Goal: Task Accomplishment & Management: Complete application form

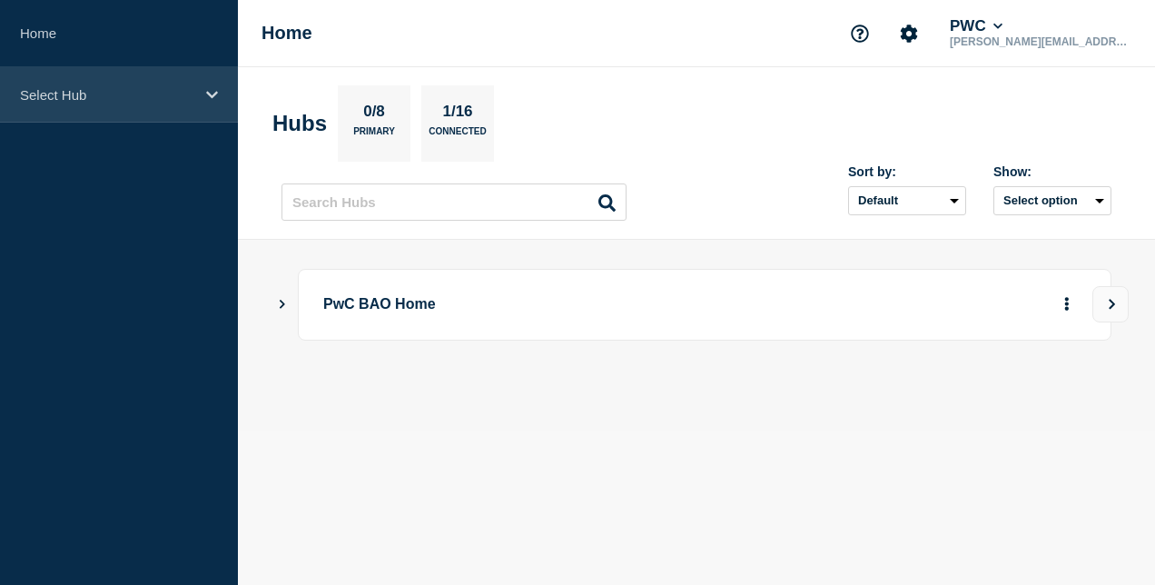
click at [154, 105] on div "Select Hub" at bounding box center [119, 94] width 238 height 55
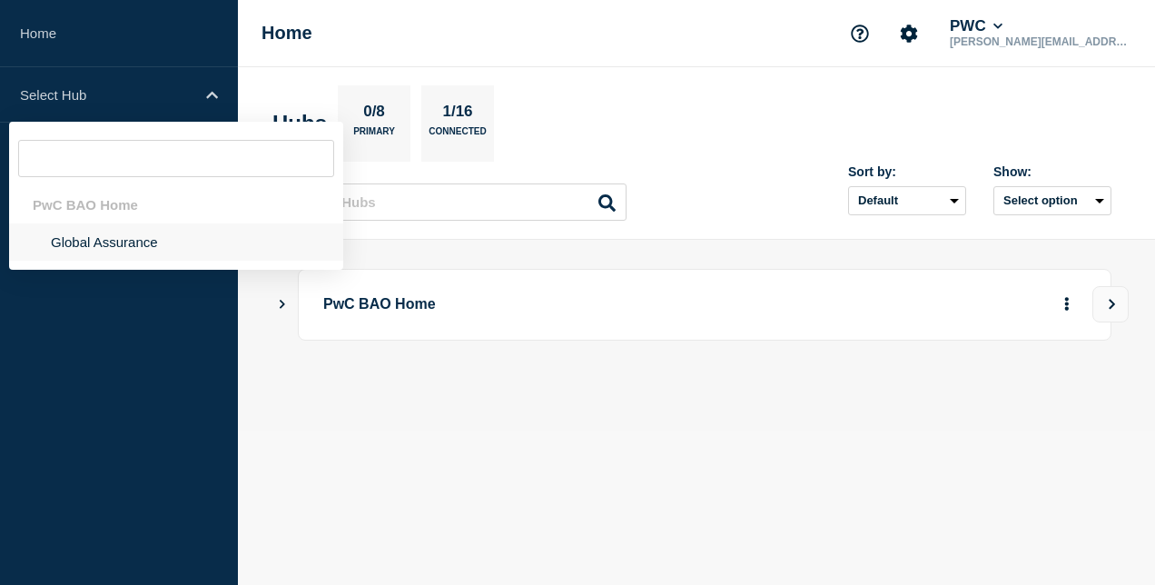
click at [124, 242] on li "Global Assurance" at bounding box center [176, 241] width 334 height 37
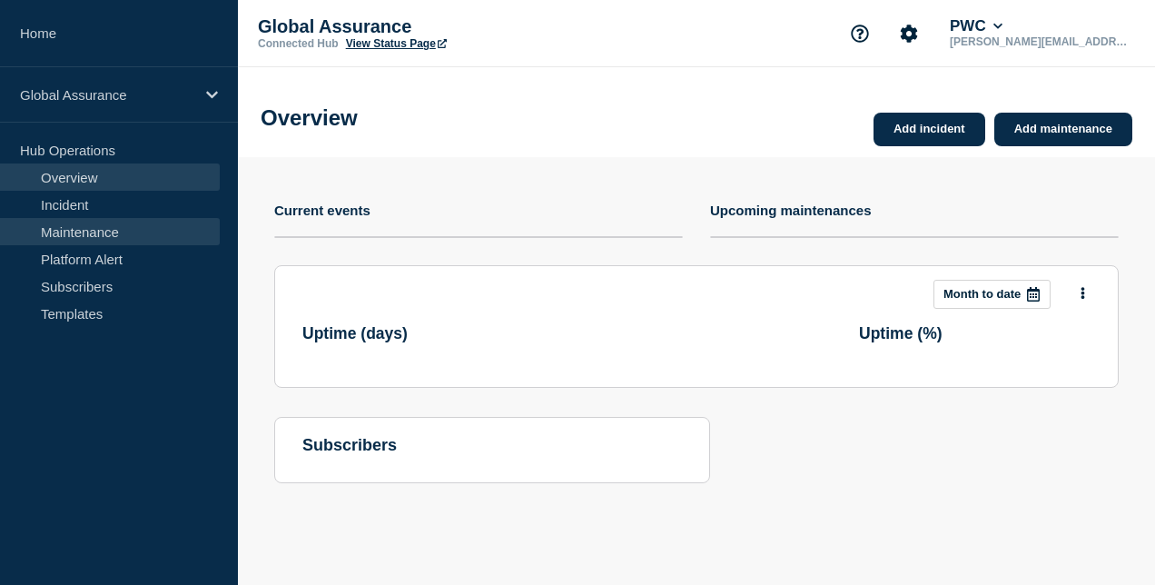
click at [126, 230] on link "Maintenance" at bounding box center [110, 231] width 220 height 27
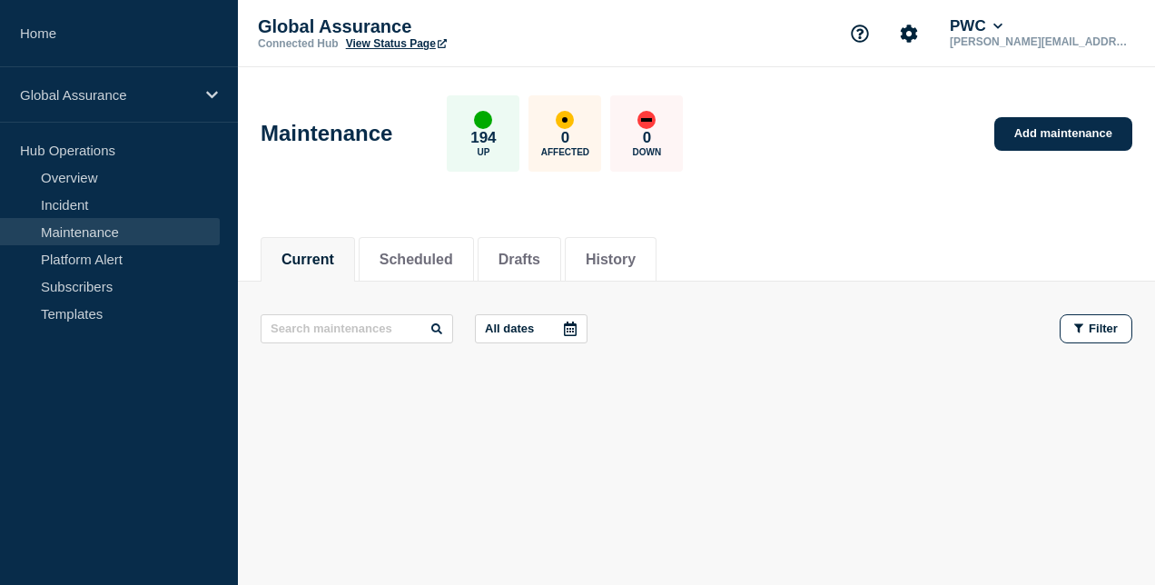
click at [127, 230] on link "Maintenance" at bounding box center [110, 231] width 220 height 27
click at [623, 266] on button "History" at bounding box center [611, 260] width 50 height 16
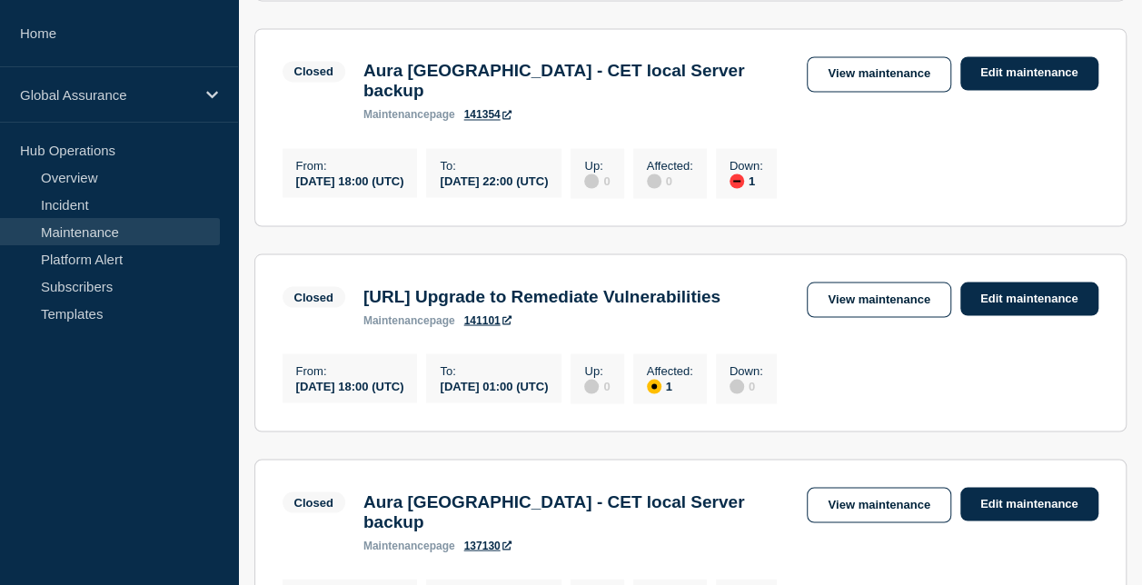
scroll to position [1635, 0]
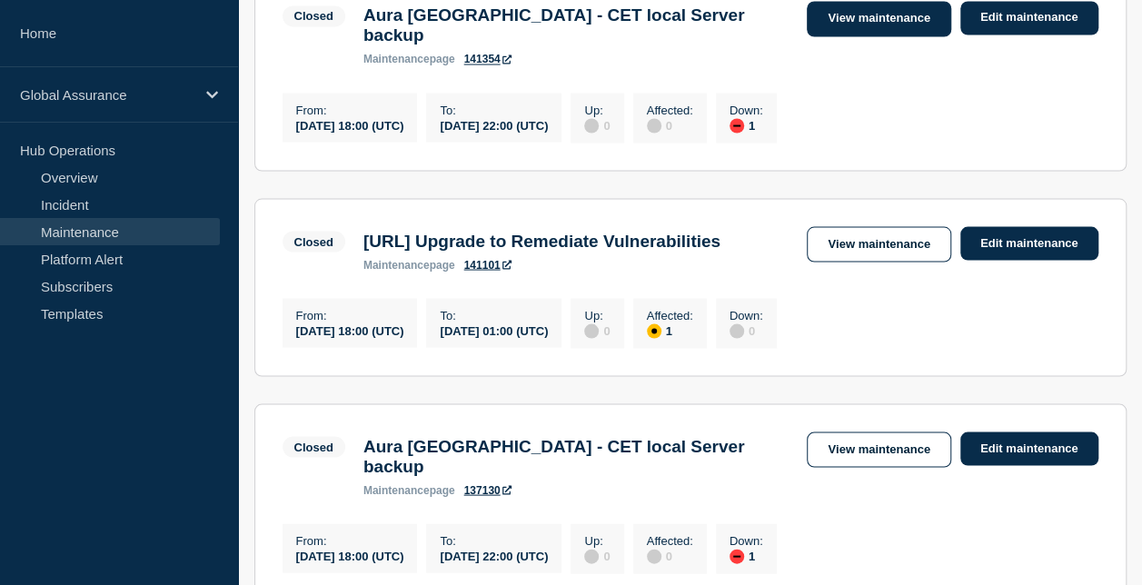
click at [845, 36] on link "View maintenance" at bounding box center [879, 18] width 144 height 35
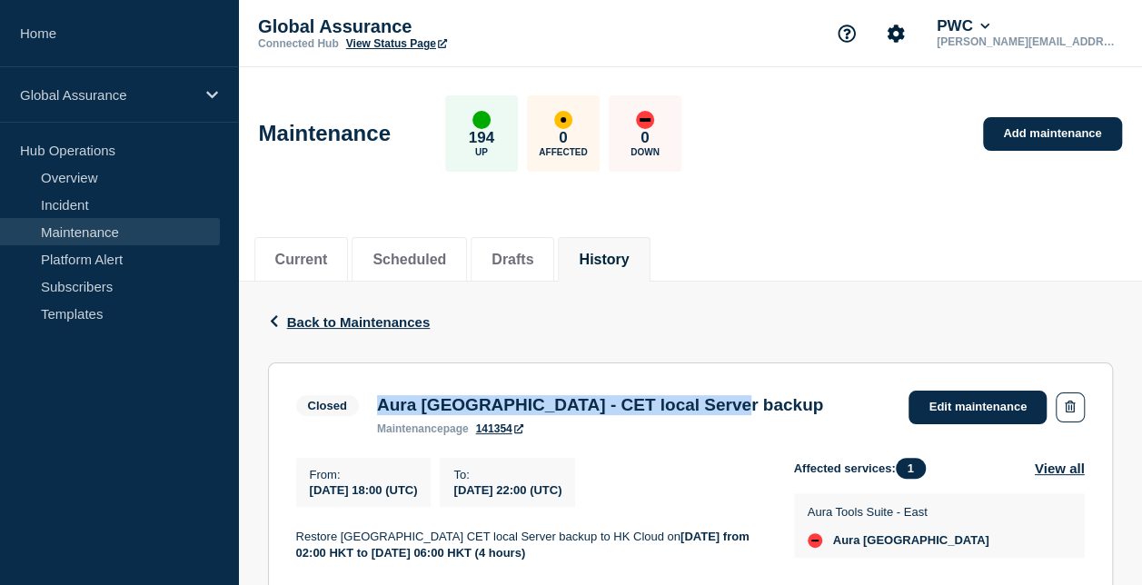
drag, startPoint x: 382, startPoint y: 406, endPoint x: 779, endPoint y: 409, distance: 397.9
click at [779, 409] on div "Aura [GEOGRAPHIC_DATA] - CET local Server backup maintenance page 141354" at bounding box center [600, 415] width 464 height 40
copy h3 "Aura [GEOGRAPHIC_DATA] - CET local Server backup"
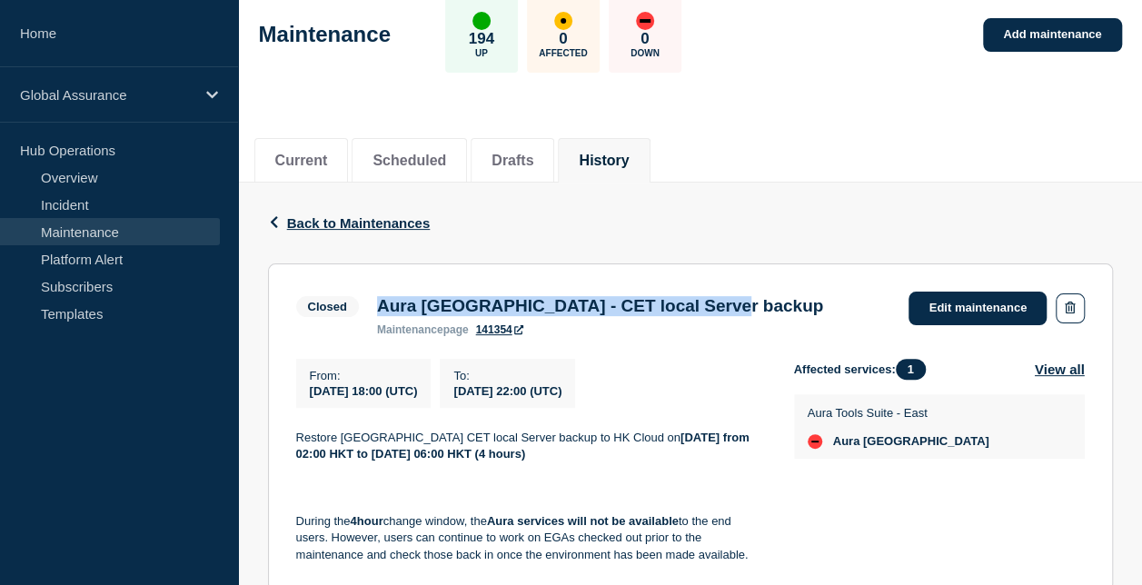
scroll to position [182, 0]
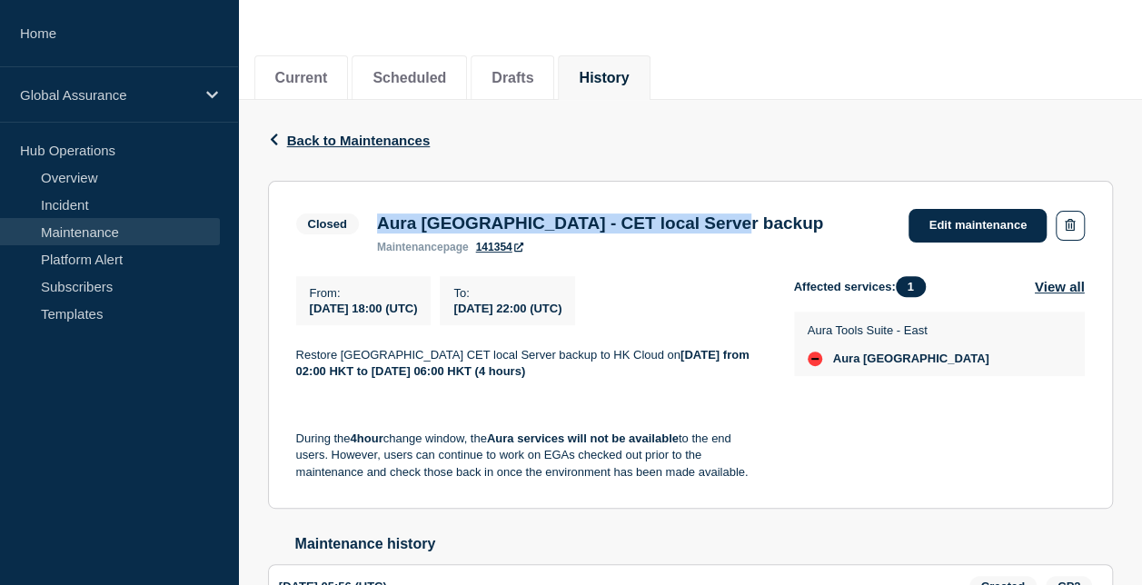
drag, startPoint x: 293, startPoint y: 359, endPoint x: 763, endPoint y: 494, distance: 489.6
click at [763, 494] on section "Closed Aura [GEOGRAPHIC_DATA] - CET local Server backup maintenance page 141354…" at bounding box center [690, 345] width 845 height 329
copy div "Restore [GEOGRAPHIC_DATA] CET local Server backup to HK Cloud [DATE][DATE] from…"
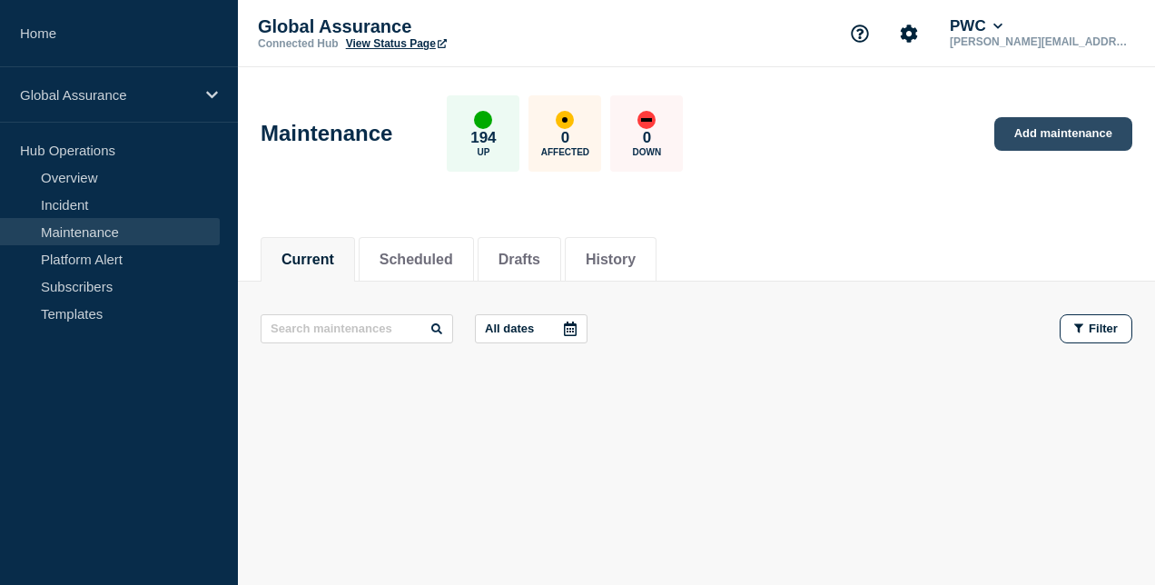
click at [1026, 131] on link "Add maintenance" at bounding box center [1064, 134] width 138 height 34
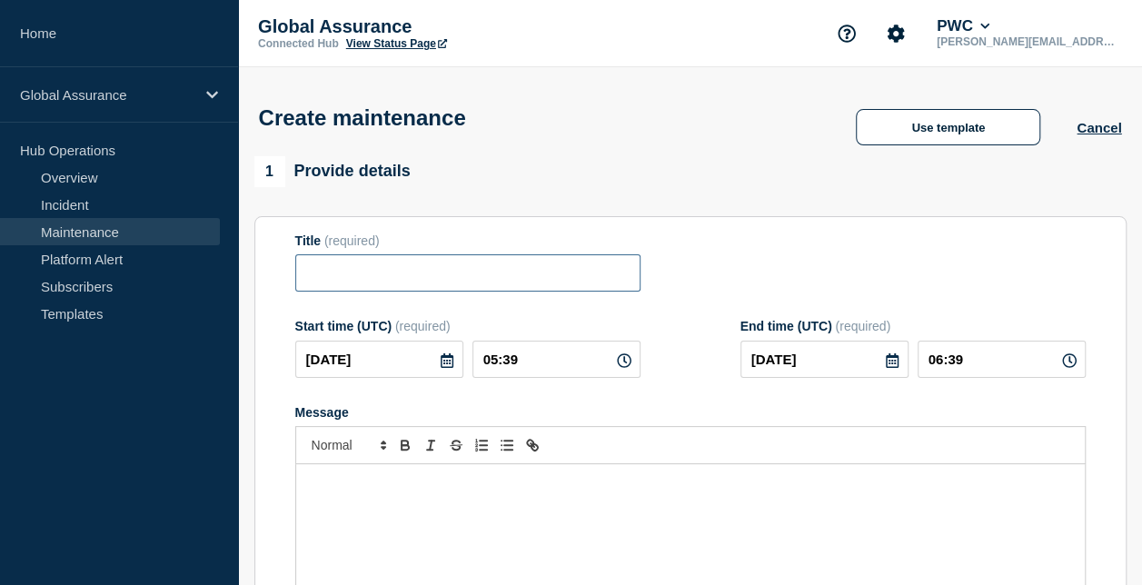
click at [388, 278] on input "Title" at bounding box center [467, 272] width 345 height 37
paste input "Aura [GEOGRAPHIC_DATA] - CET local Server backup"
type input "Aura [GEOGRAPHIC_DATA] - CET local Server backup"
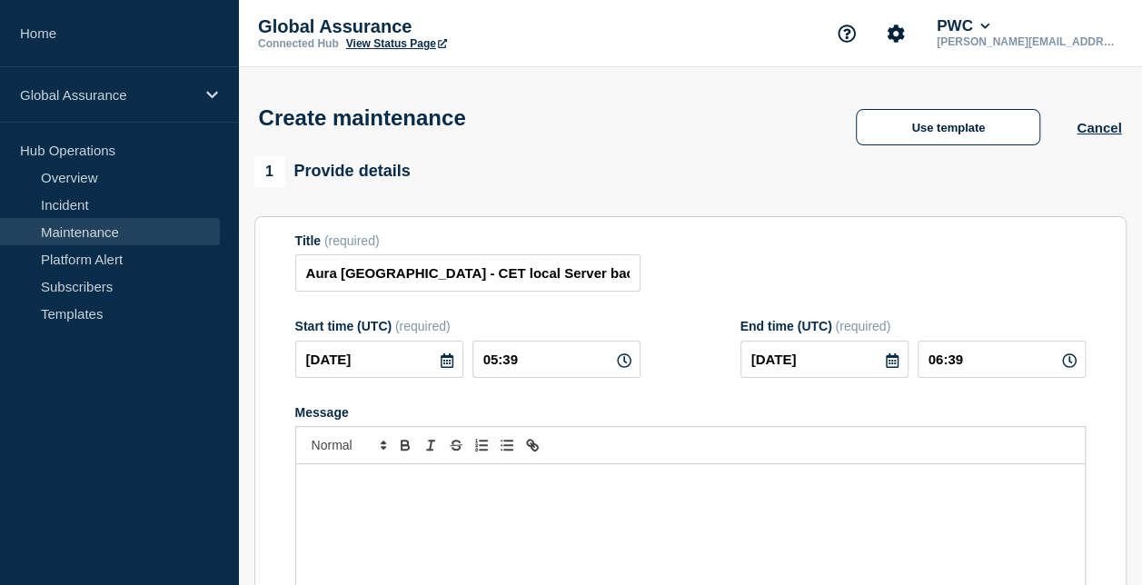
click at [361, 518] on div "Message" at bounding box center [690, 573] width 789 height 218
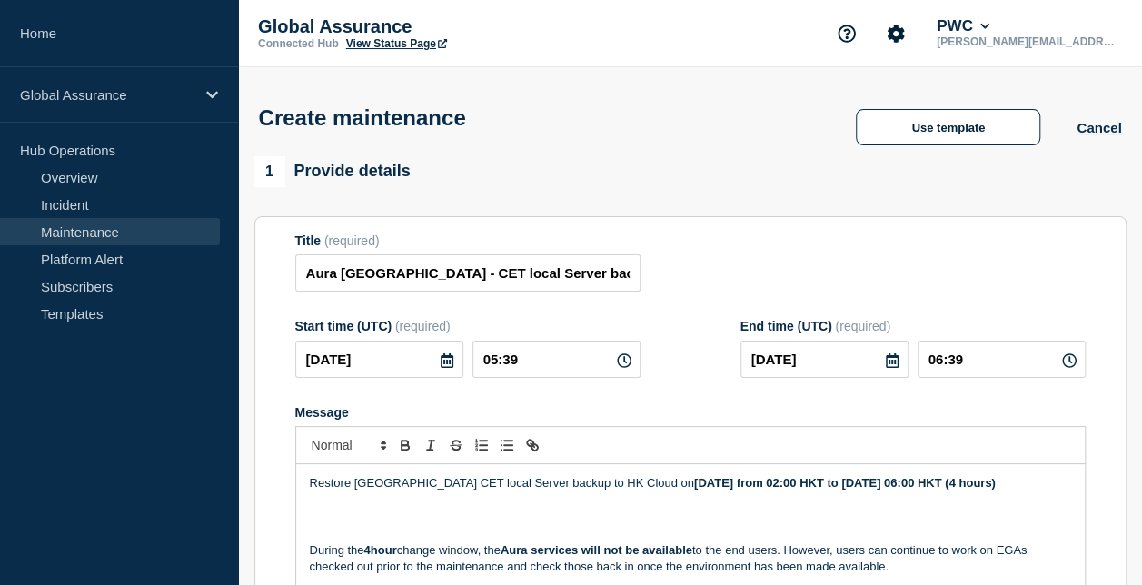
scroll to position [9, 0]
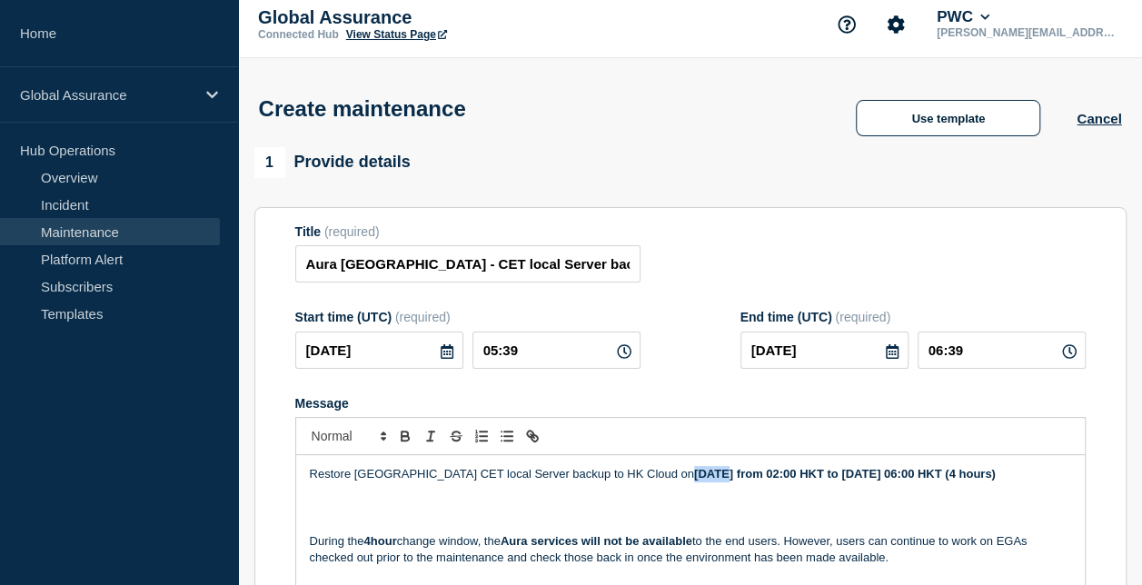
drag, startPoint x: 665, startPoint y: 480, endPoint x: 634, endPoint y: 478, distance: 30.9
click at [694, 478] on strong "[DATE] from 02:00 HKT to [DATE] 06:00 HKT (4 hours)" at bounding box center [845, 474] width 302 height 14
drag, startPoint x: 902, startPoint y: 480, endPoint x: 875, endPoint y: 479, distance: 27.3
click at [875, 479] on strong "Saturday, 18 September from 02:00 HKT to Thursday, 18 September 06:00 HKT (4 ho…" at bounding box center [845, 474] width 302 height 14
drag, startPoint x: 745, startPoint y: 480, endPoint x: 707, endPoint y: 476, distance: 38.3
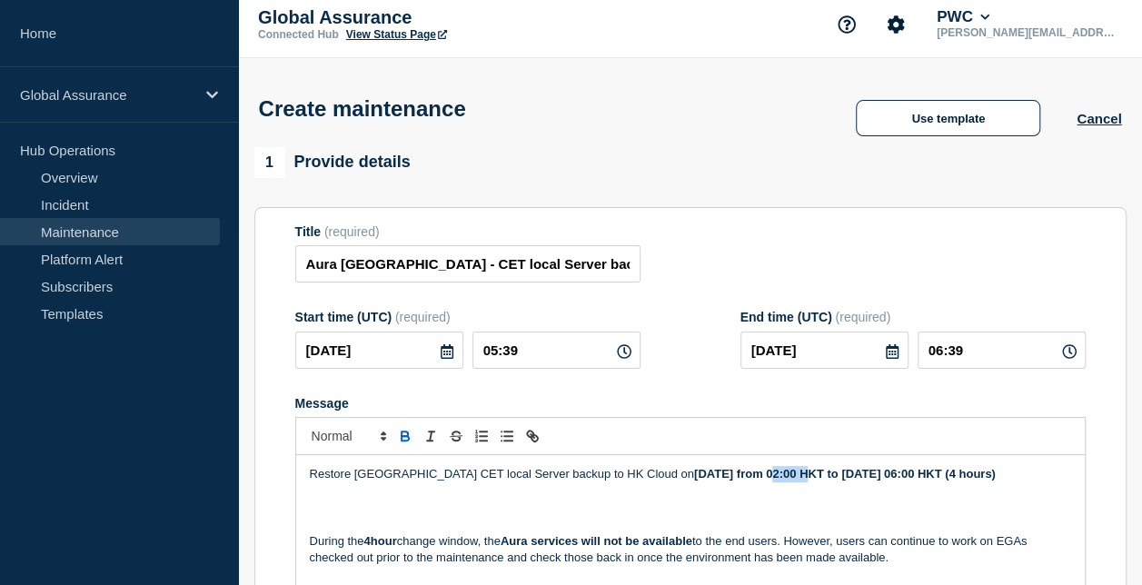
click at [707, 476] on strong "Saturday, 18 September from 02:00 HKT to saturday, 18 September 06:00 HKT (4 ho…" at bounding box center [845, 474] width 302 height 14
drag, startPoint x: 974, startPoint y: 477, endPoint x: 934, endPoint y: 476, distance: 40.0
click at [934, 476] on strong "Saturday, 18 October from 02:00 HKT to Saturday, 18 September 06:00 HKT (4 hour…" at bounding box center [845, 474] width 302 height 14
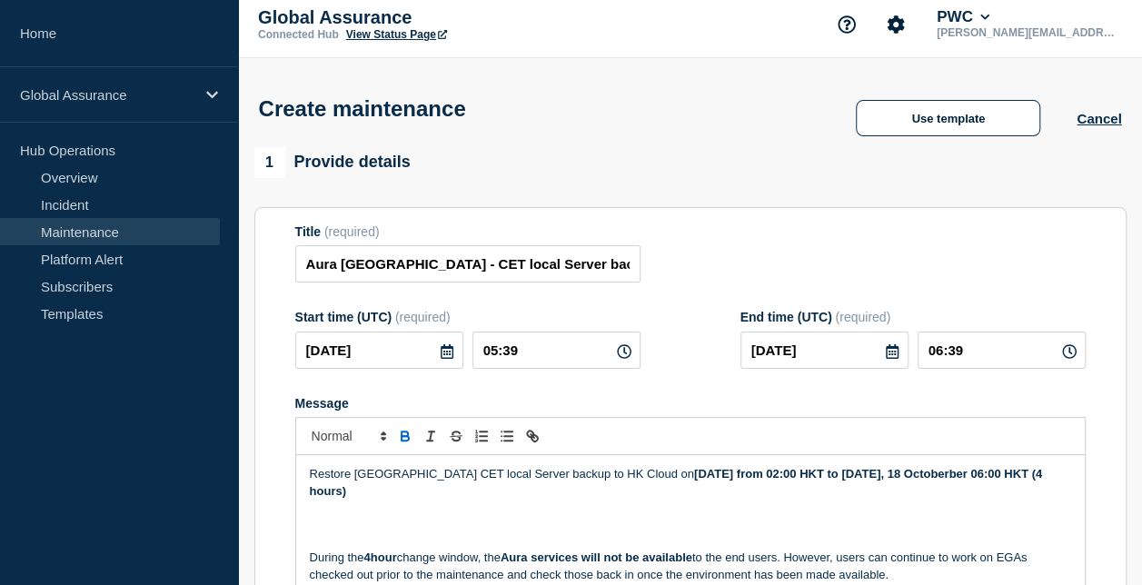
click at [449, 354] on icon at bounding box center [447, 351] width 13 height 15
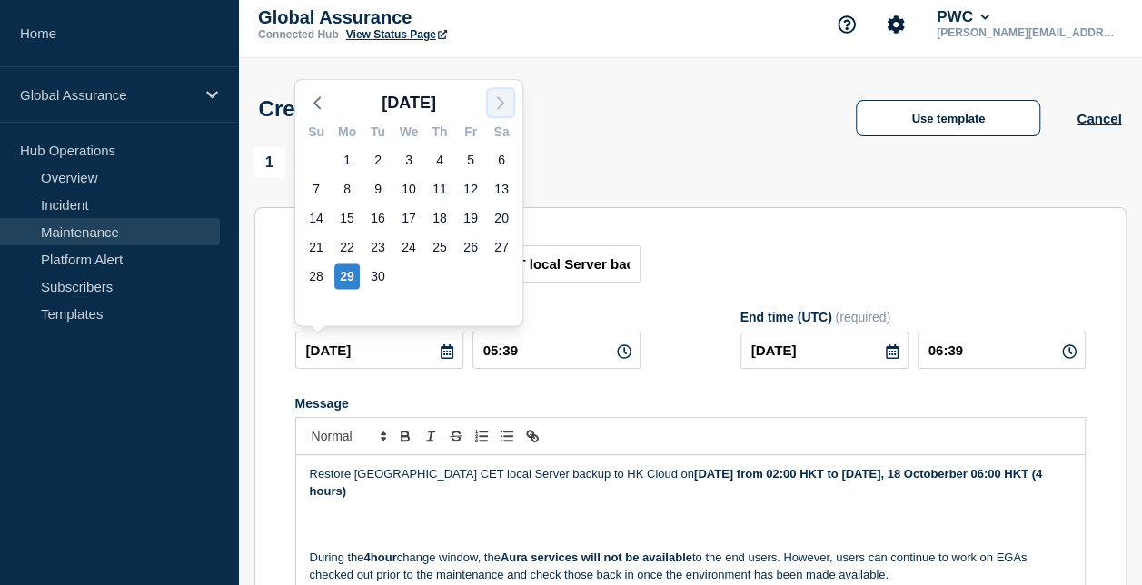
click at [502, 104] on polyline "button" at bounding box center [500, 102] width 5 height 11
click at [464, 221] on div "17" at bounding box center [470, 217] width 25 height 25
type input "2025-10-17"
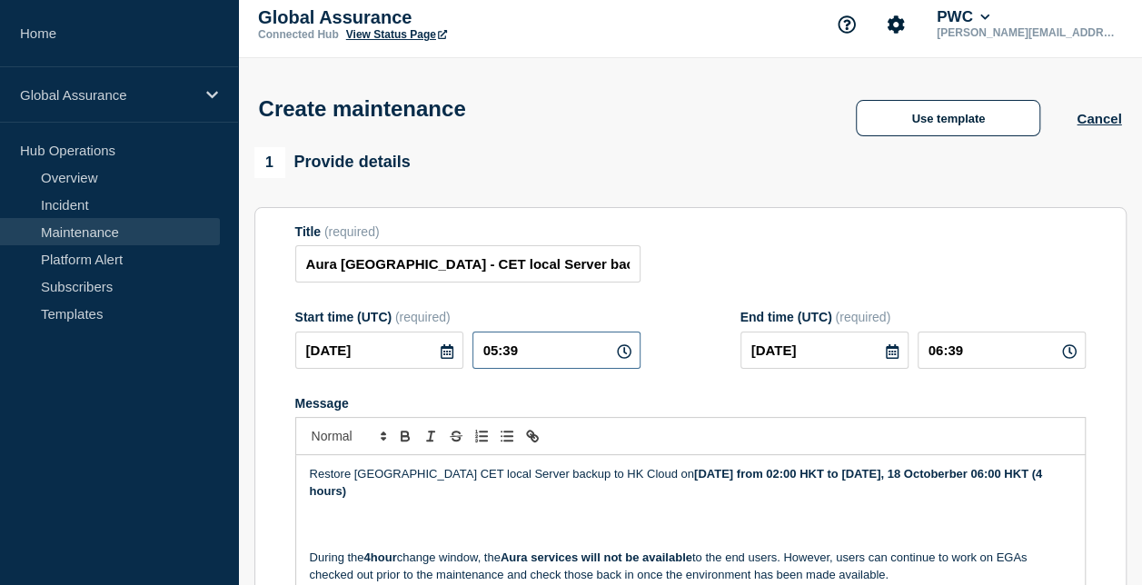
click at [485, 357] on input "05:39" at bounding box center [556, 350] width 168 height 37
type input "18:39"
type input "19:39"
drag, startPoint x: 520, startPoint y: 351, endPoint x: 505, endPoint y: 351, distance: 14.5
click at [505, 351] on input "18:39" at bounding box center [556, 350] width 168 height 37
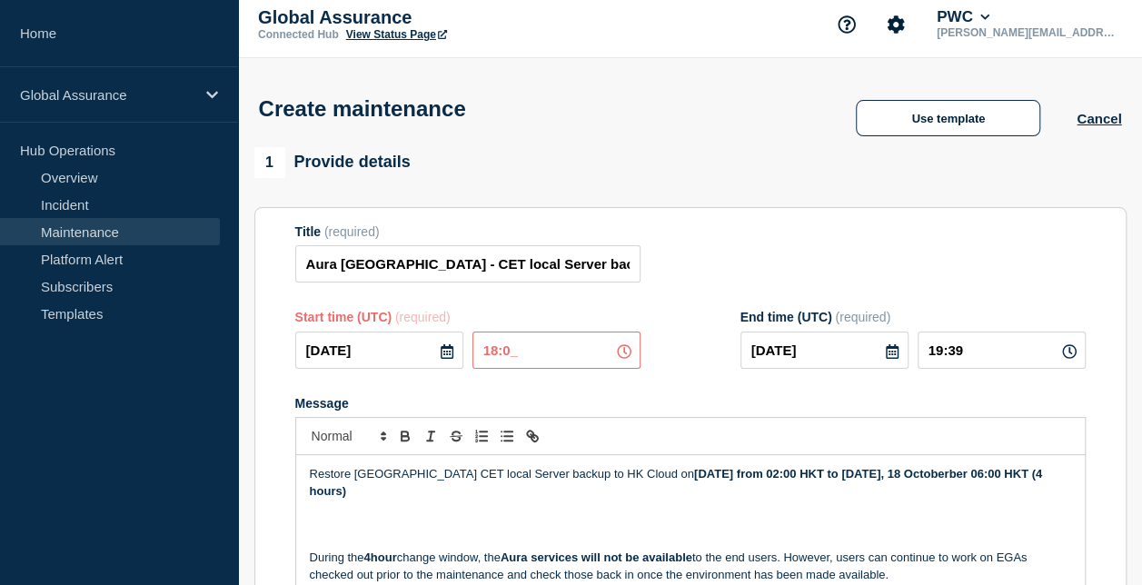
type input "18:00"
click at [674, 302] on form "Title (required) Aura Hong Kong - CET local Server backup Start time (UTC) (req…" at bounding box center [690, 467] width 790 height 486
drag, startPoint x: 943, startPoint y: 354, endPoint x: 931, endPoint y: 354, distance: 11.8
click at [931, 354] on input "19:00" at bounding box center [1001, 350] width 168 height 37
type input "22:00"
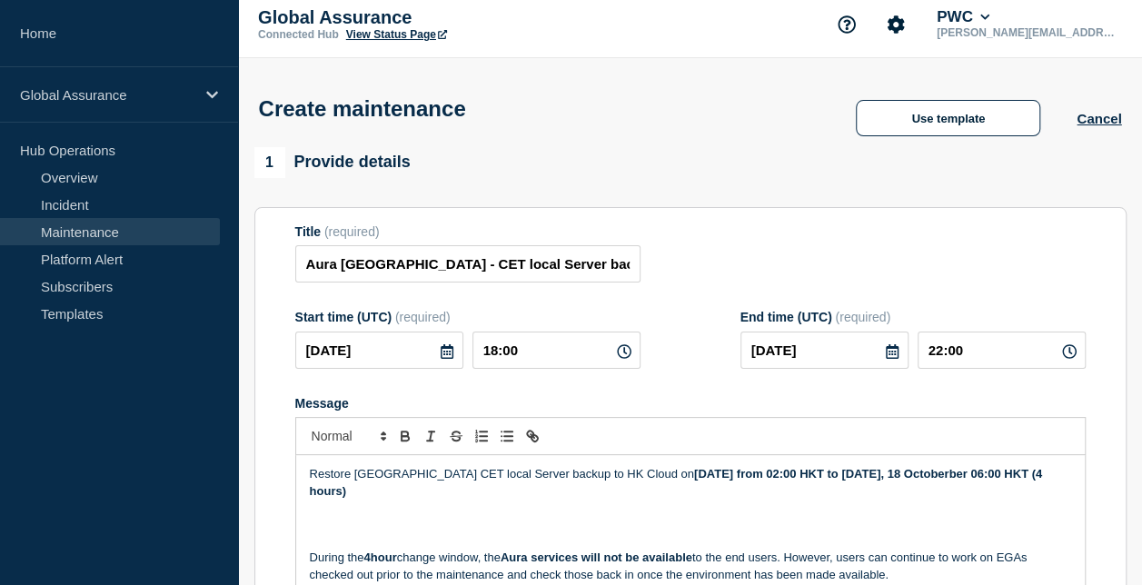
drag, startPoint x: 979, startPoint y: 481, endPoint x: 1009, endPoint y: 477, distance: 30.2
click at [981, 480] on strong "Saturday, 18 October from 02:00 HKT to Saturday, 18 Octoberber 06:00 HKT (4 hou…" at bounding box center [678, 482] width 736 height 30
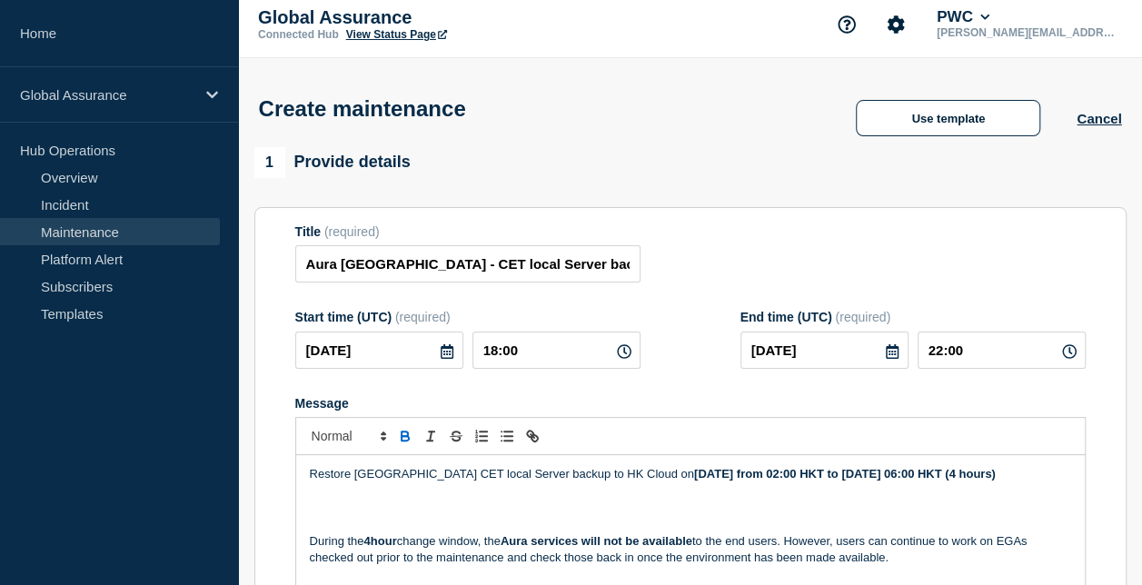
click at [810, 500] on p "Message" at bounding box center [690, 491] width 761 height 16
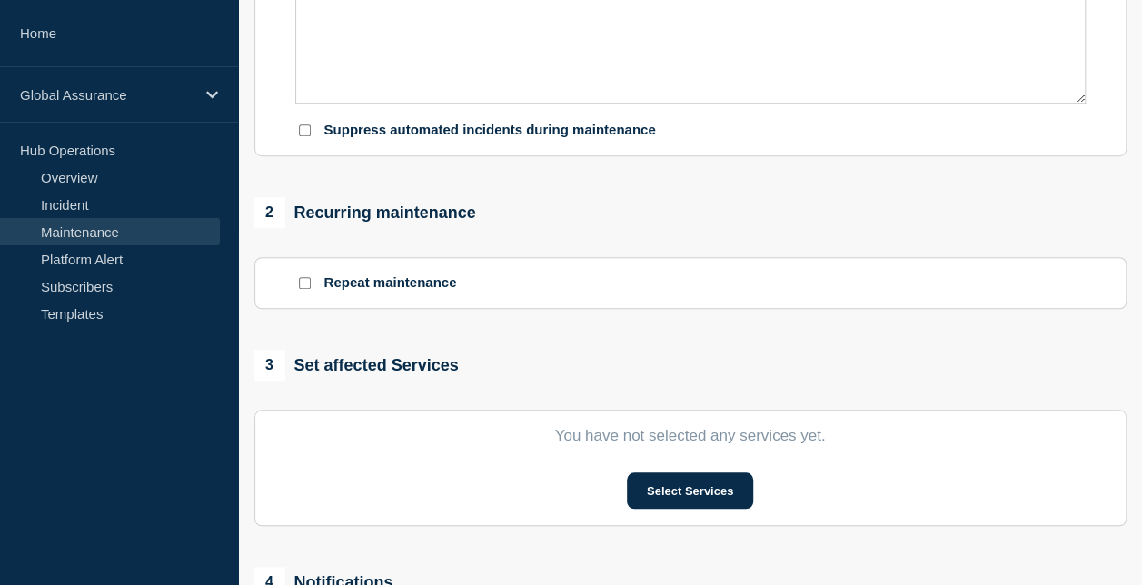
scroll to position [645, 0]
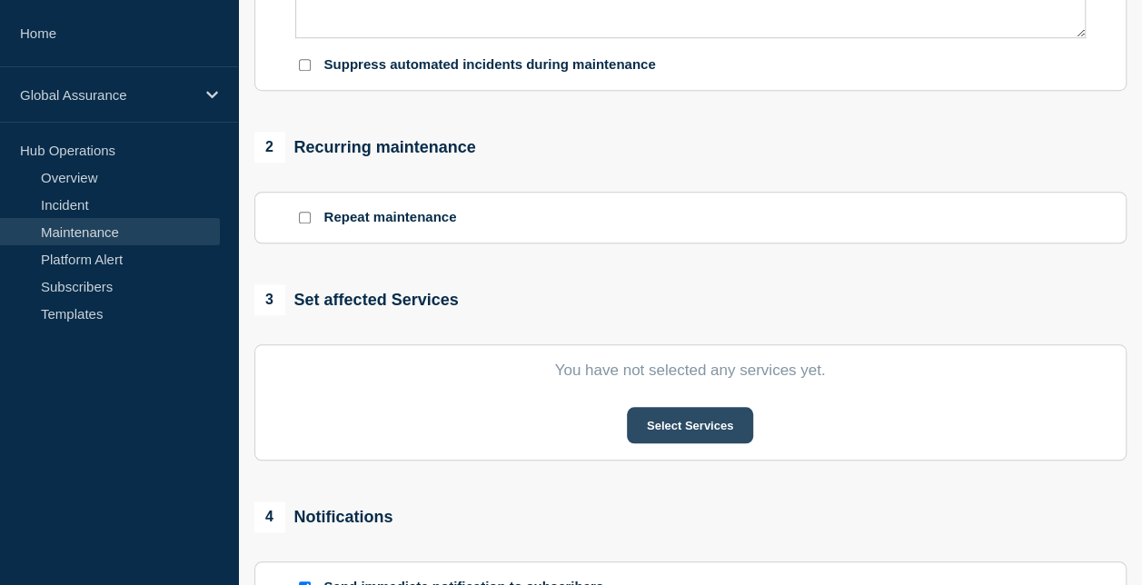
click at [736, 437] on button "Select Services" at bounding box center [690, 425] width 126 height 36
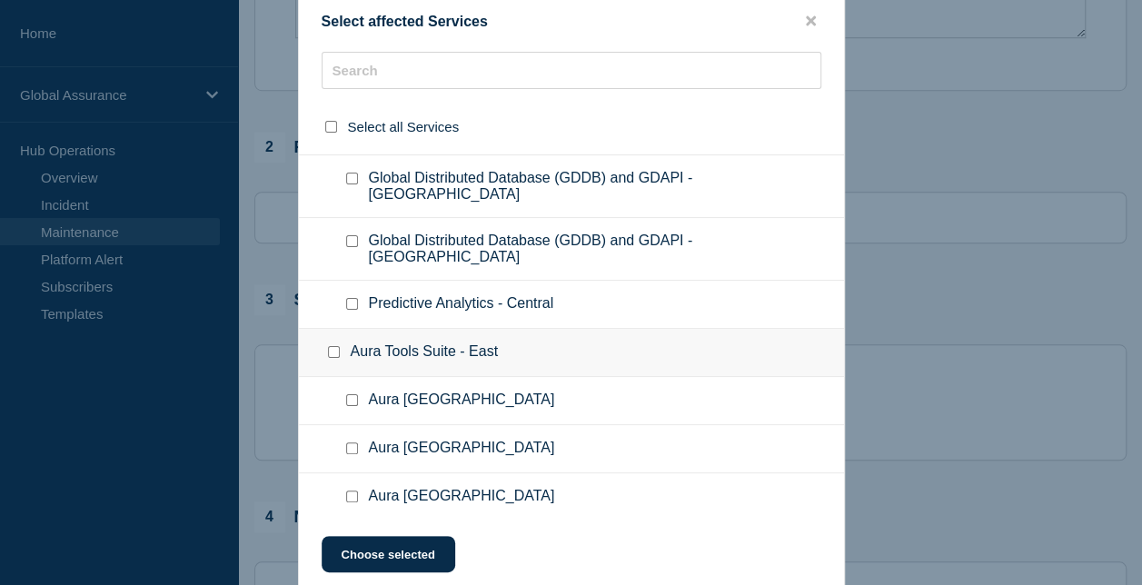
scroll to position [4088, 0]
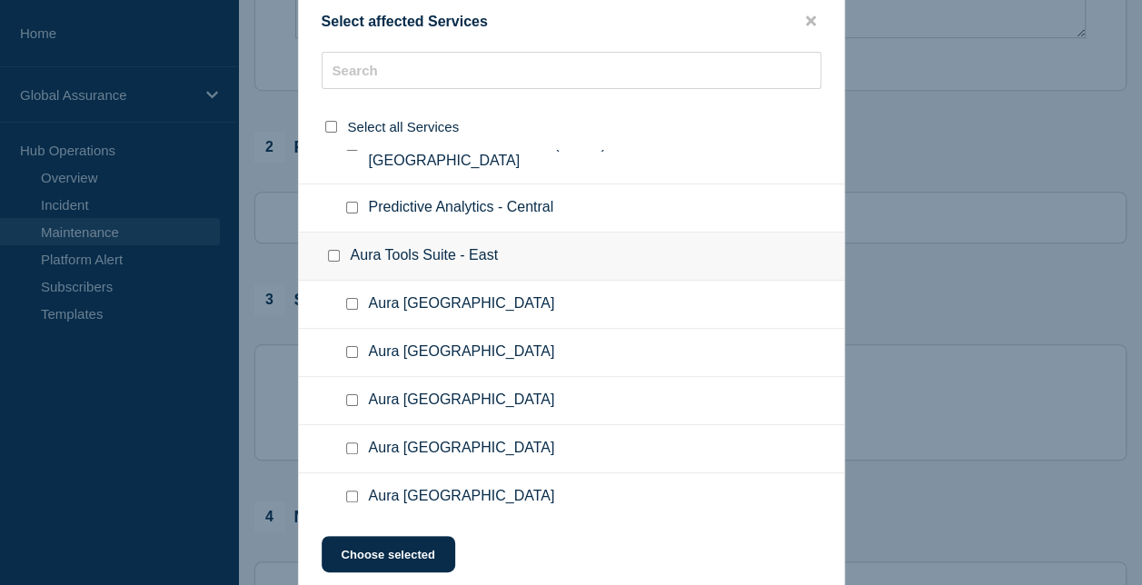
click at [351, 394] on input "Aura Hong Kong checkbox" at bounding box center [352, 400] width 12 height 12
checkbox input "true"
click at [401, 551] on button "Choose selected" at bounding box center [389, 554] width 134 height 36
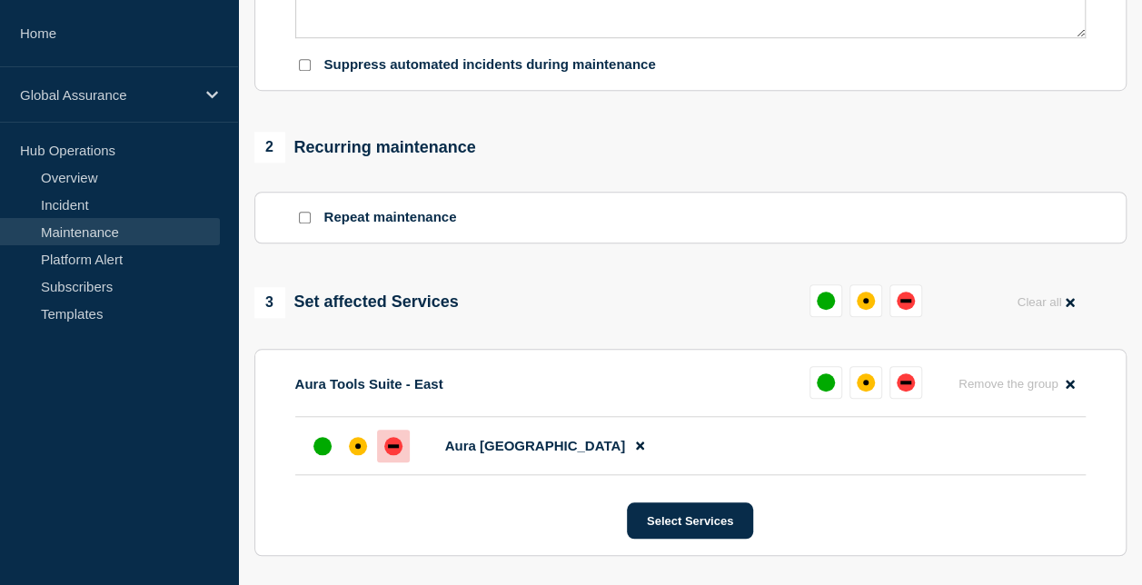
click at [398, 449] on div "down" at bounding box center [393, 446] width 18 height 18
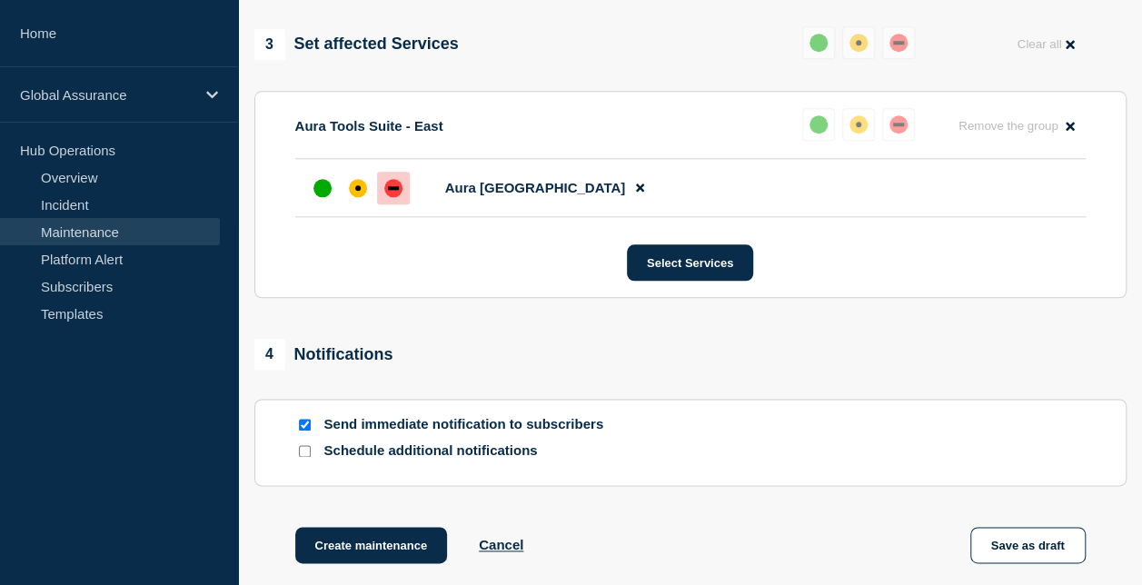
scroll to position [1094, 0]
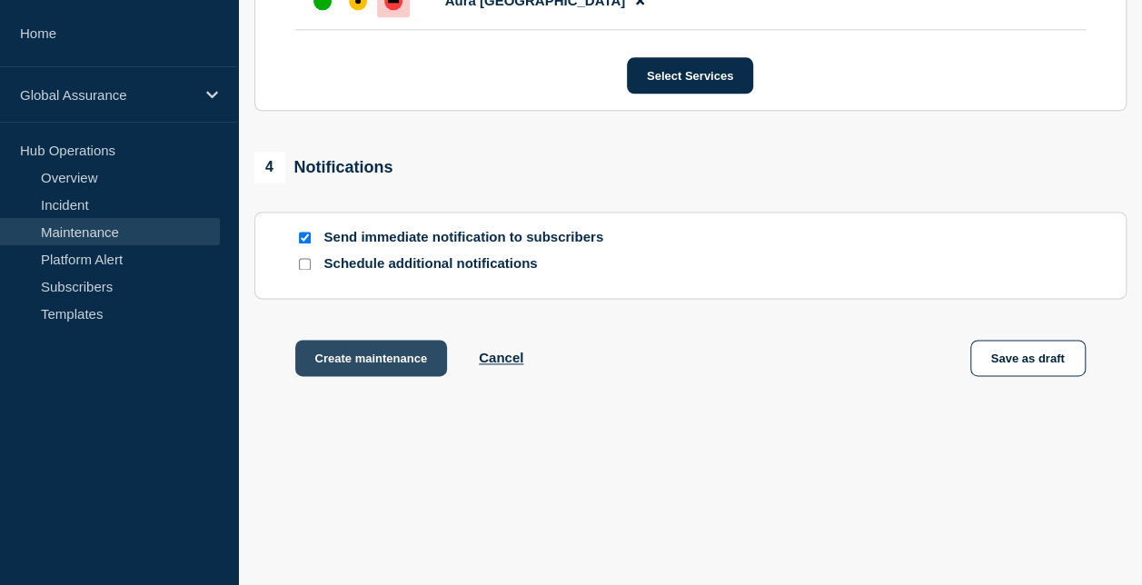
click at [360, 358] on button "Create maintenance" at bounding box center [371, 358] width 153 height 36
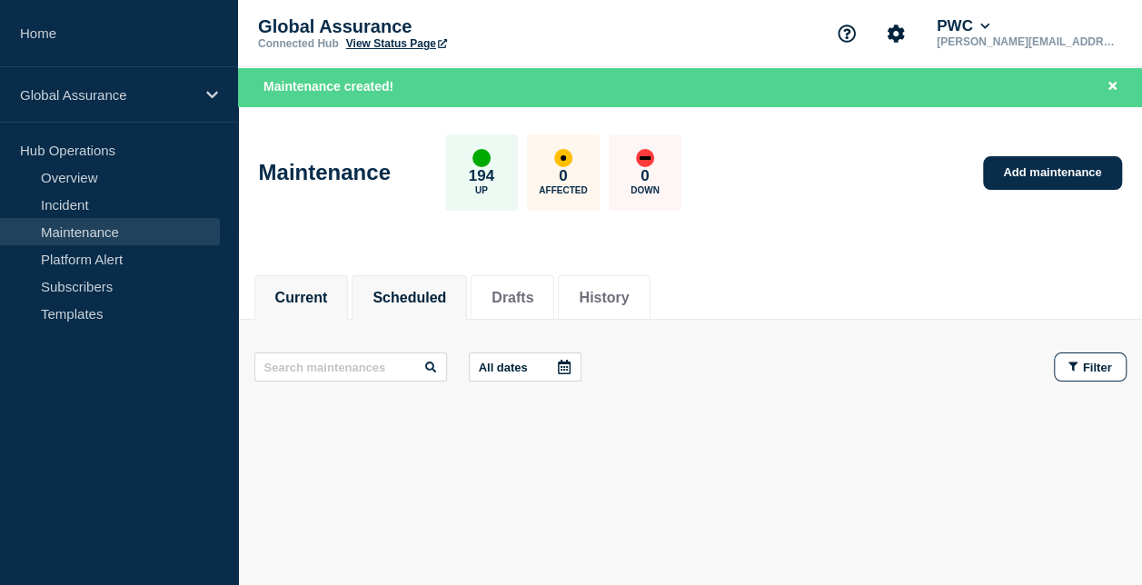
click at [429, 302] on button "Scheduled" at bounding box center [409, 298] width 74 height 16
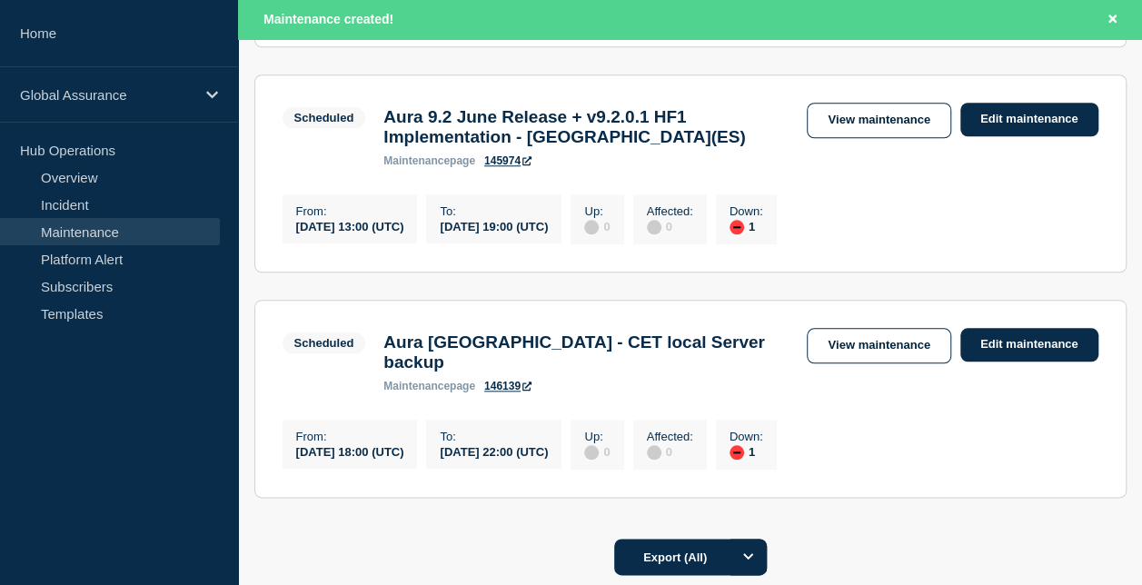
scroll to position [818, 0]
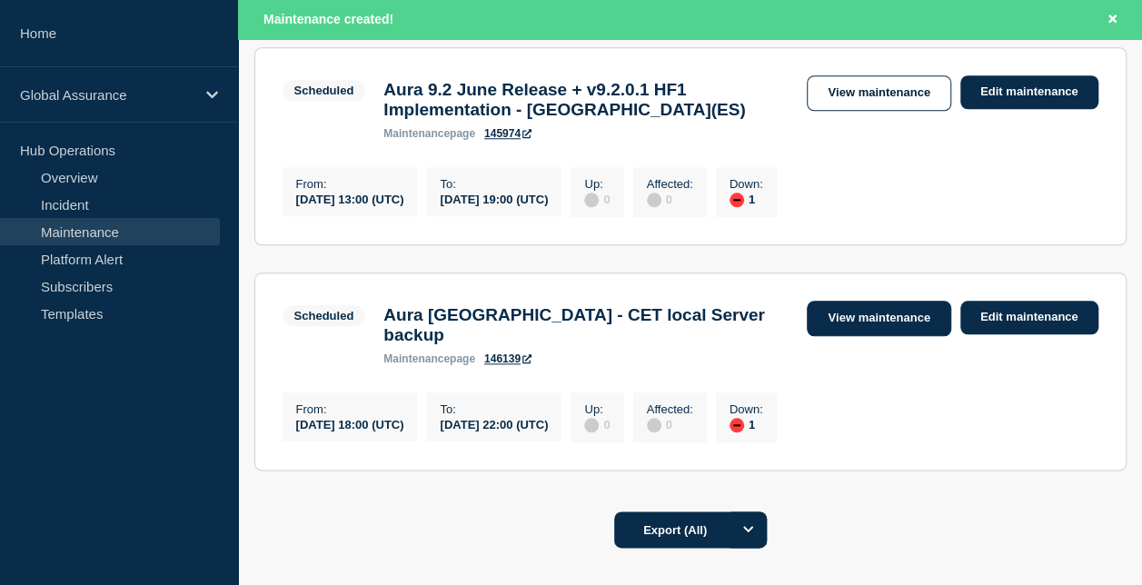
click at [845, 336] on link "View maintenance" at bounding box center [879, 318] width 144 height 35
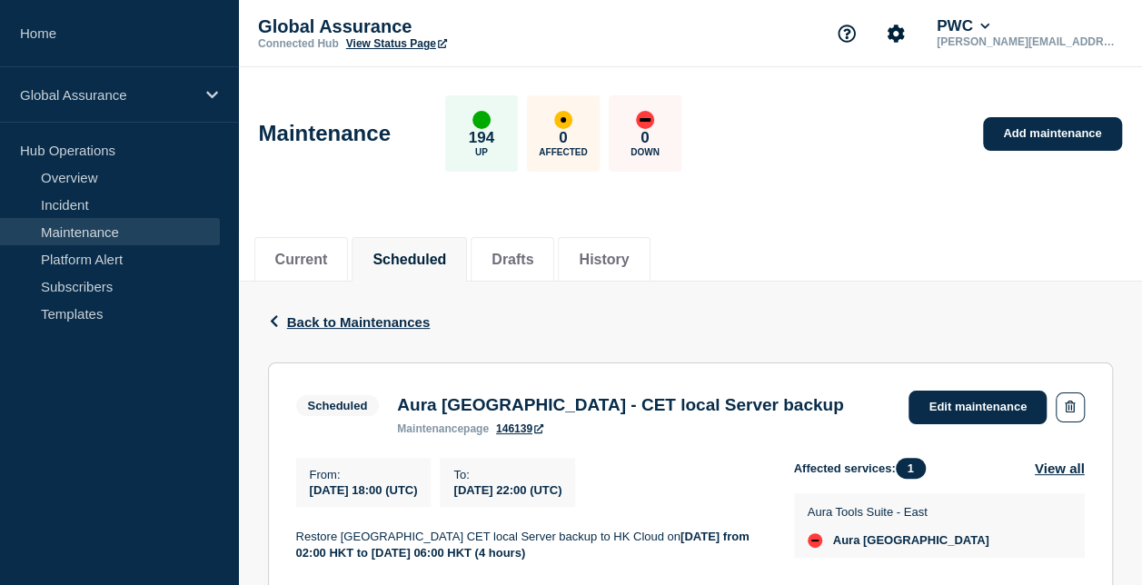
click at [541, 431] on icon at bounding box center [538, 428] width 9 height 9
click at [543, 431] on icon at bounding box center [538, 428] width 9 height 9
